Goal: Information Seeking & Learning: Learn about a topic

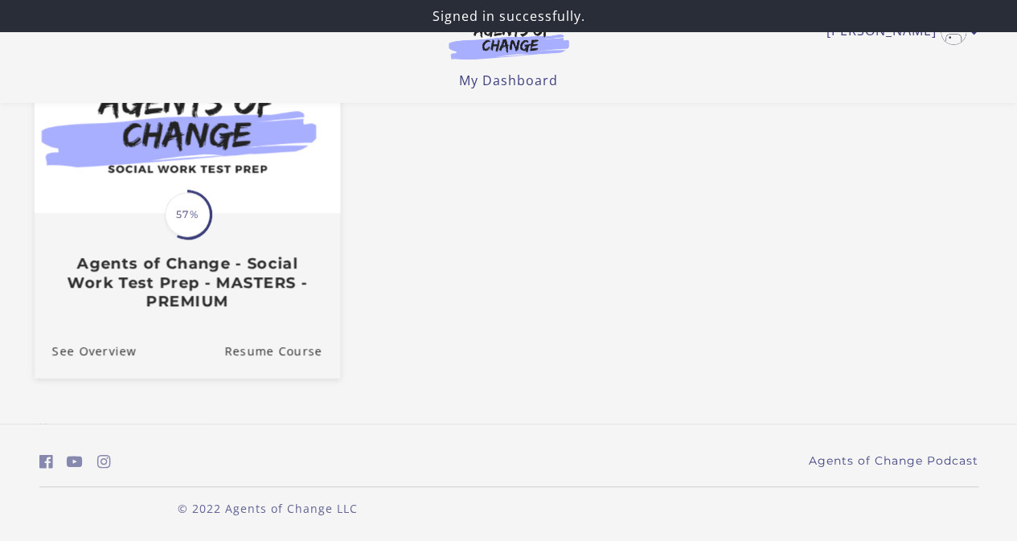
click at [263, 182] on img at bounding box center [187, 130] width 306 height 165
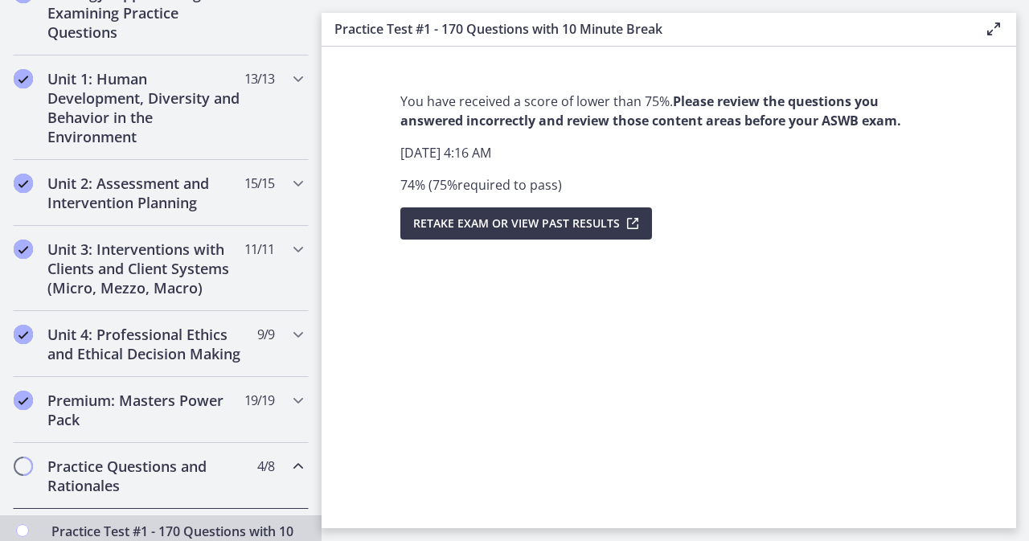
scroll to position [322, 0]
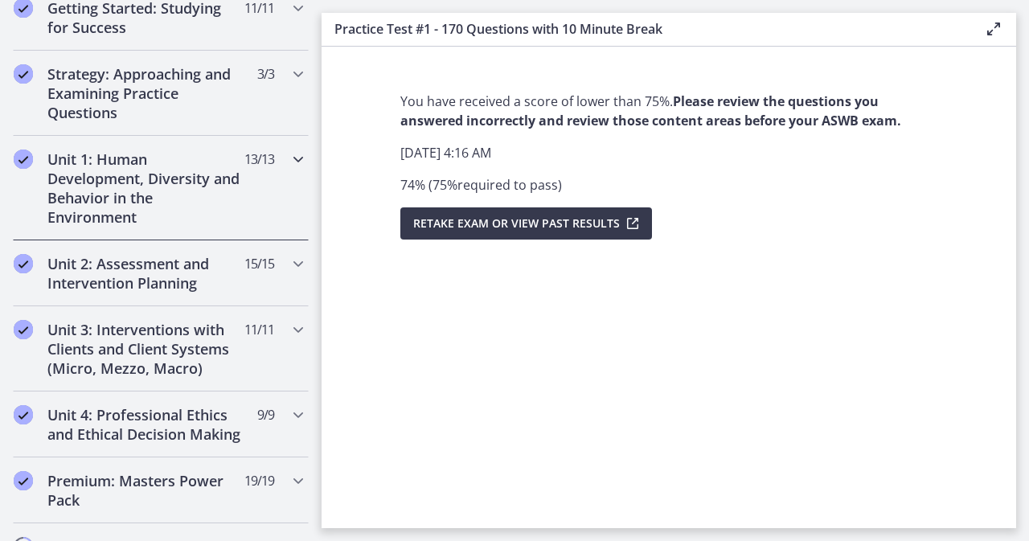
click at [289, 163] on icon "Chapters" at bounding box center [298, 159] width 19 height 19
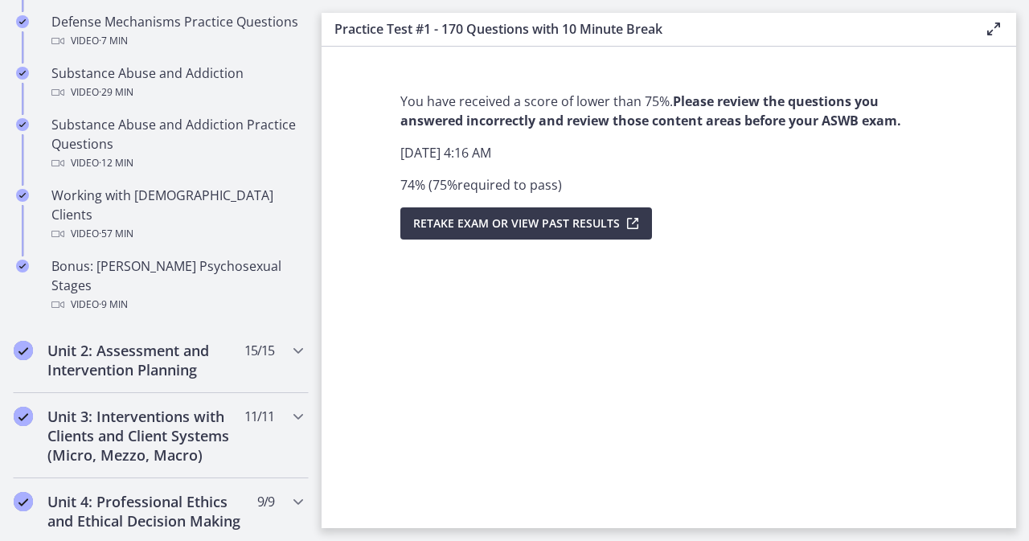
scroll to position [1126, 0]
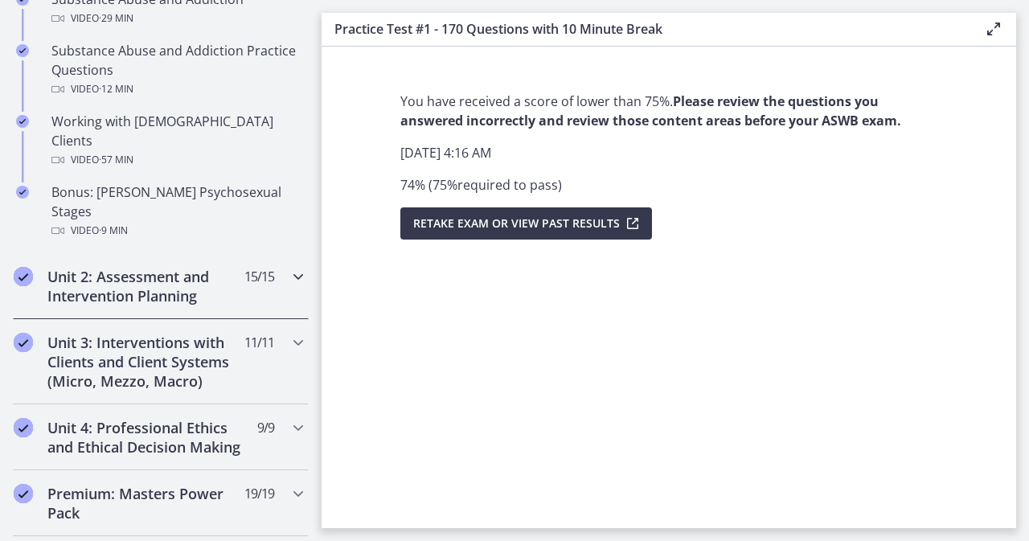
click at [289, 267] on icon "Chapters" at bounding box center [298, 276] width 19 height 19
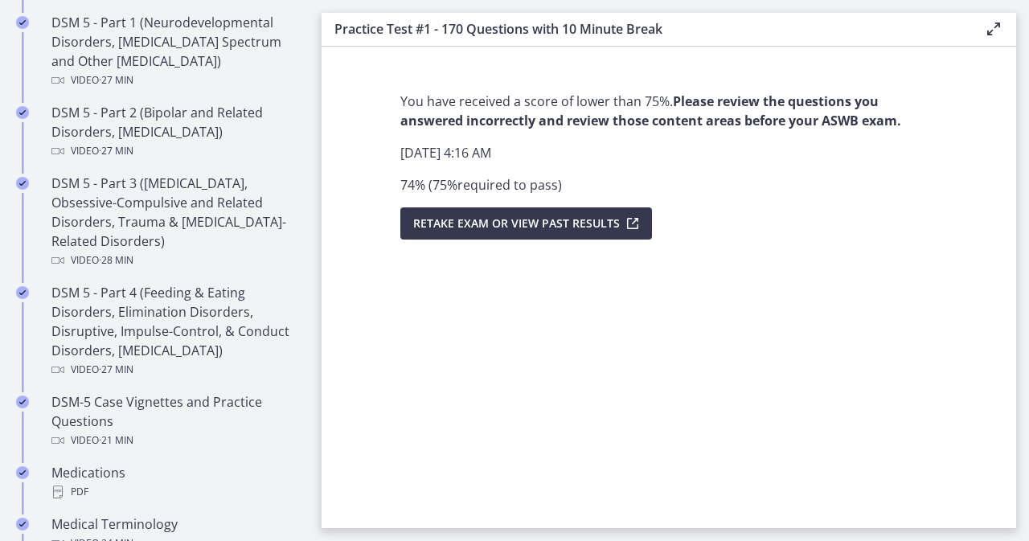
scroll to position [724, 0]
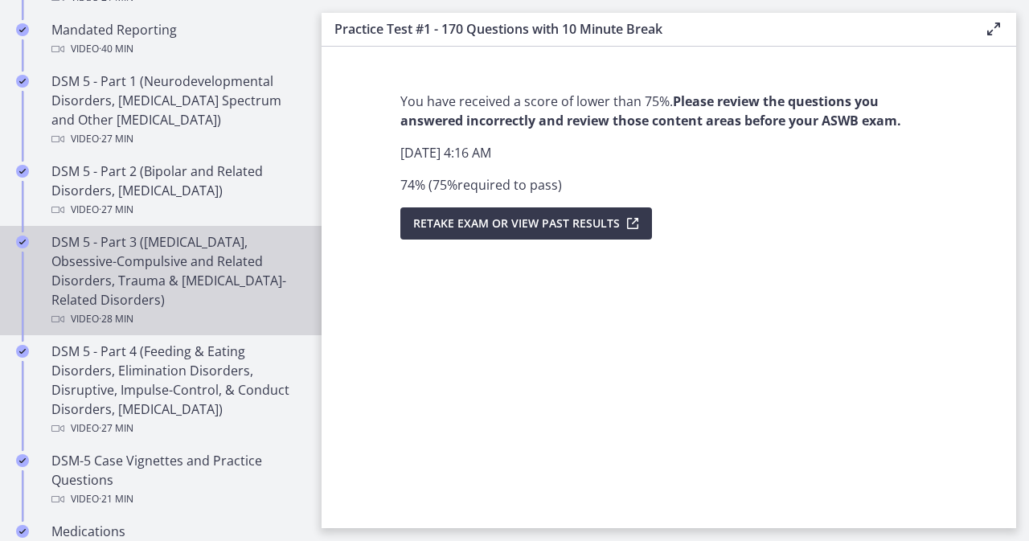
click at [225, 246] on div "DSM 5 - Part 3 ([MEDICAL_DATA], Obsessive-Compulsive and Related Disorders, Tra…" at bounding box center [176, 280] width 251 height 96
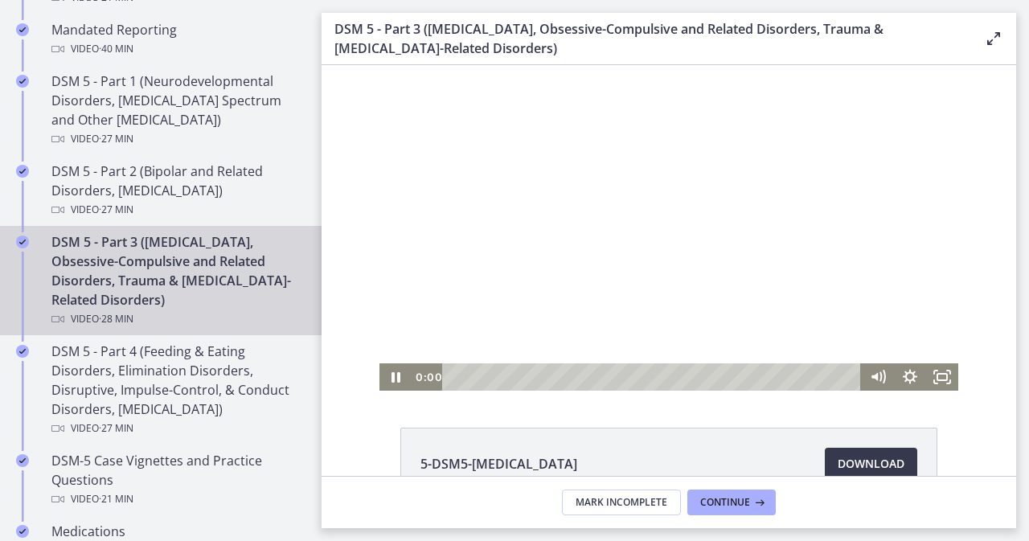
drag, startPoint x: 828, startPoint y: 379, endPoint x: 433, endPoint y: 388, distance: 395.6
click at [433, 388] on div "0:00 0:00" at bounding box center [637, 376] width 450 height 27
click at [390, 377] on icon "Pause" at bounding box center [395, 377] width 39 height 33
